Goal: Task Accomplishment & Management: Manage account settings

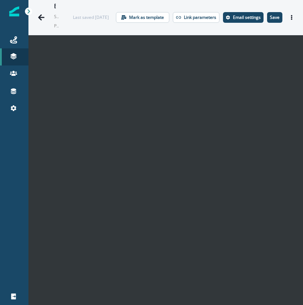
scroll to position [10, 0]
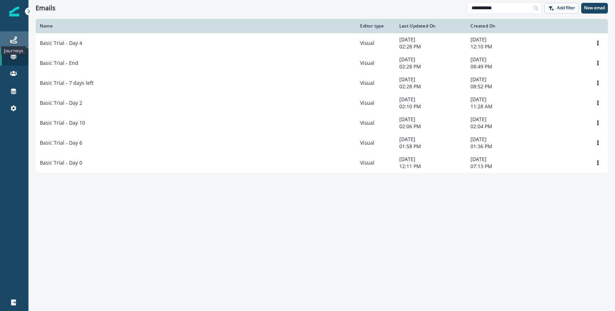
click at [16, 38] on icon at bounding box center [13, 39] width 7 height 7
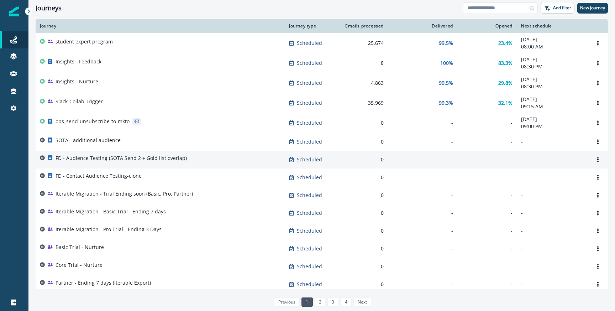
click at [108, 161] on p "FD - Audience Testing (SOTA Send 2 + Gold list overlap)" at bounding box center [121, 157] width 131 height 7
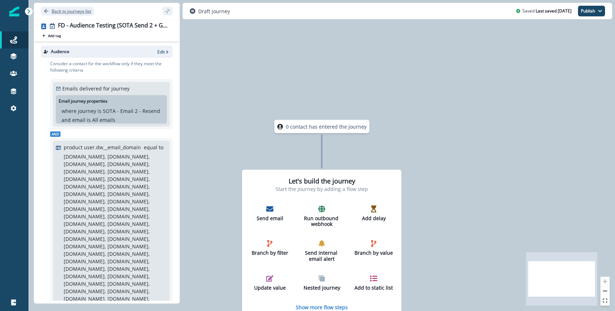
click at [63, 14] on p "Back to journeys list" at bounding box center [72, 11] width 40 height 6
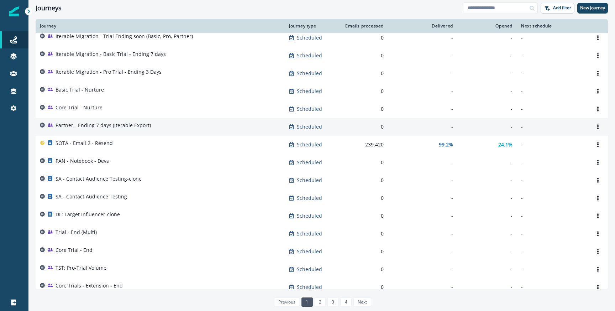
scroll to position [153, 0]
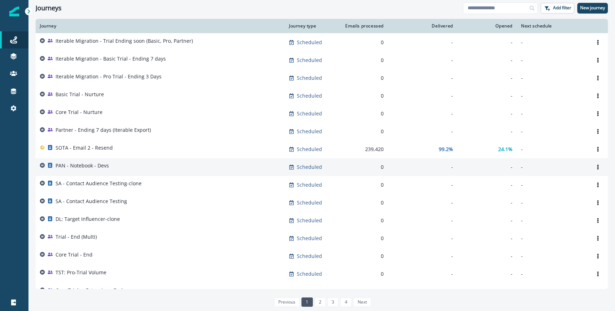
click at [114, 167] on div "PAN - Notebook - Devs" at bounding box center [160, 167] width 241 height 10
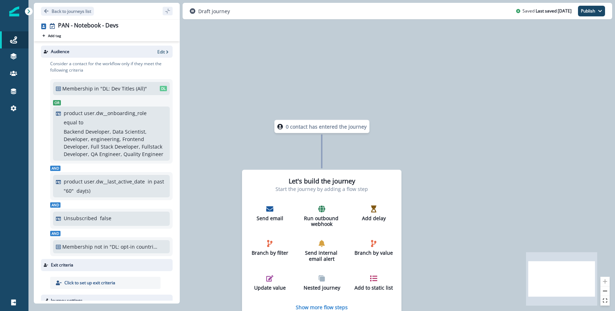
scroll to position [34, 0]
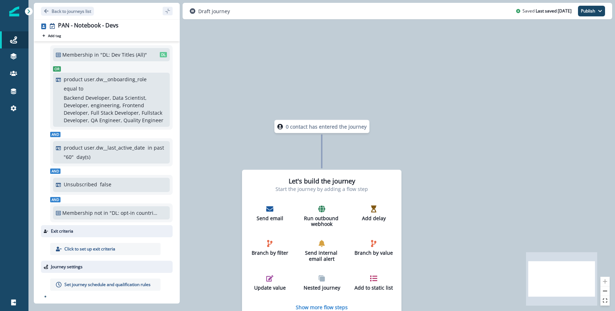
click at [84, 279] on div "Set journey schedule and qualification rules" at bounding box center [105, 284] width 110 height 12
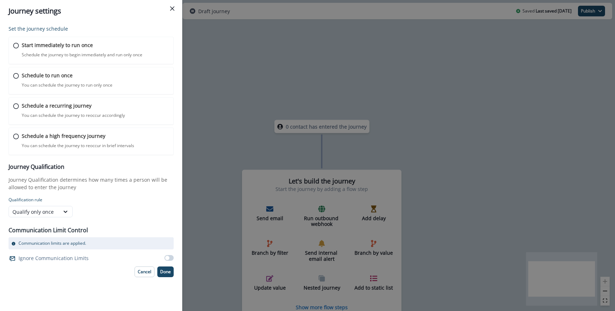
click at [47, 232] on p "Communication Limit Control" at bounding box center [48, 230] width 79 height 9
click at [68, 213] on icon at bounding box center [65, 211] width 6 height 7
click at [167, 206] on form "Qualification rule Qualify only once" at bounding box center [91, 206] width 165 height 21
